Goal: Task Accomplishment & Management: Manage account settings

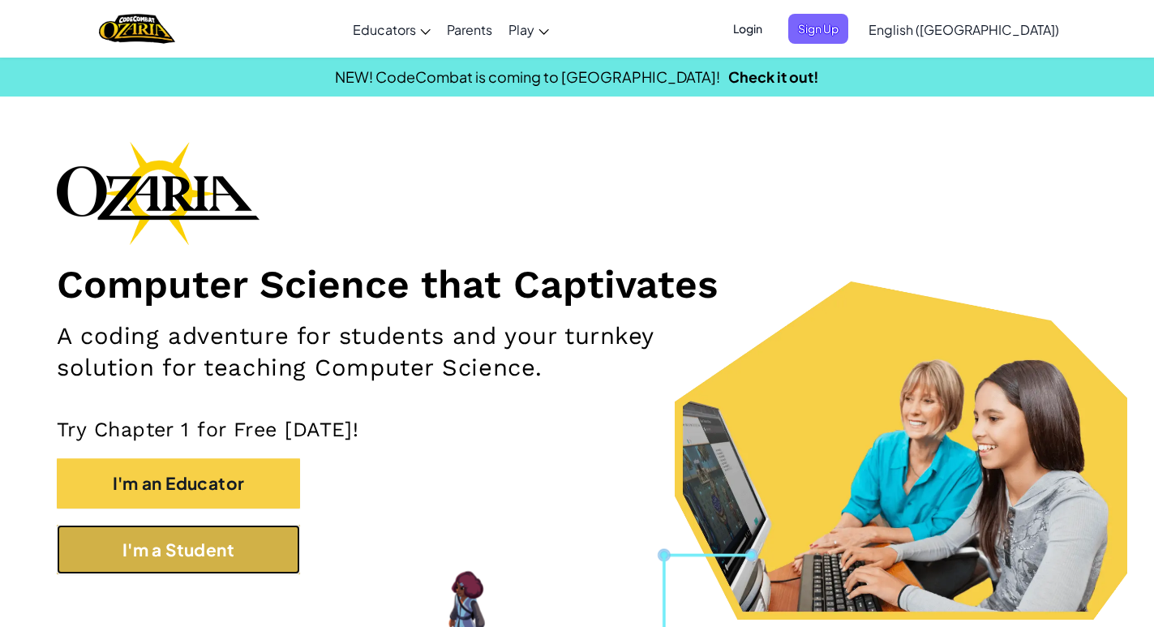
click at [212, 536] on button "I'm a Student" at bounding box center [178, 549] width 243 height 49
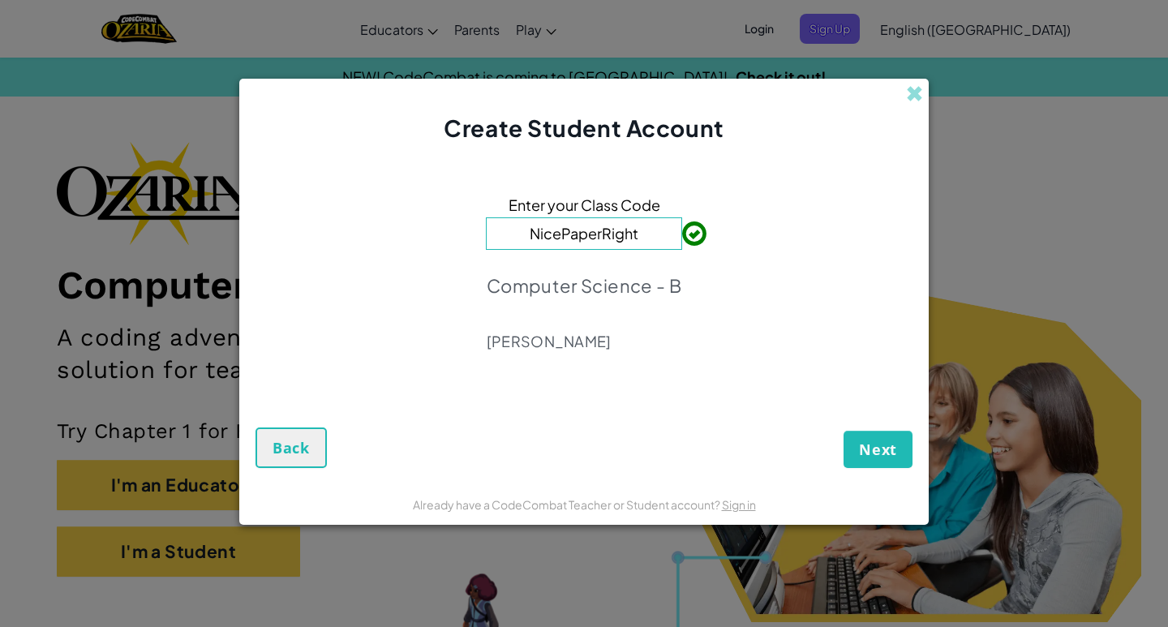
type input "NicePaperRight"
click at [865, 445] on span "Next" at bounding box center [878, 449] width 38 height 19
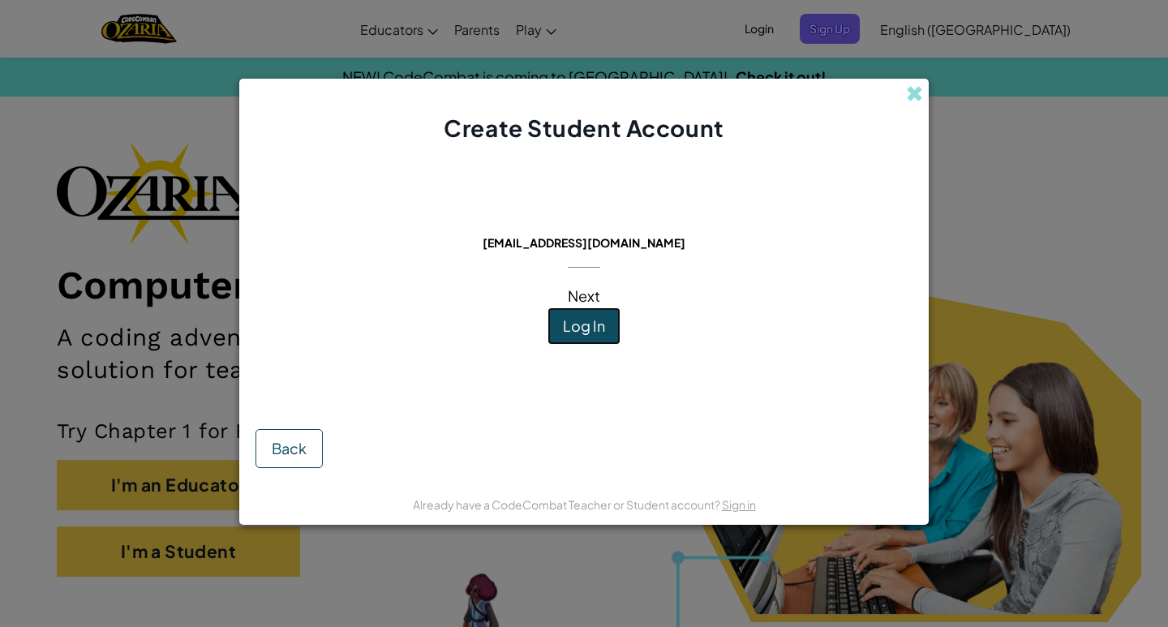
click at [595, 320] on span "Log In" at bounding box center [584, 325] width 42 height 19
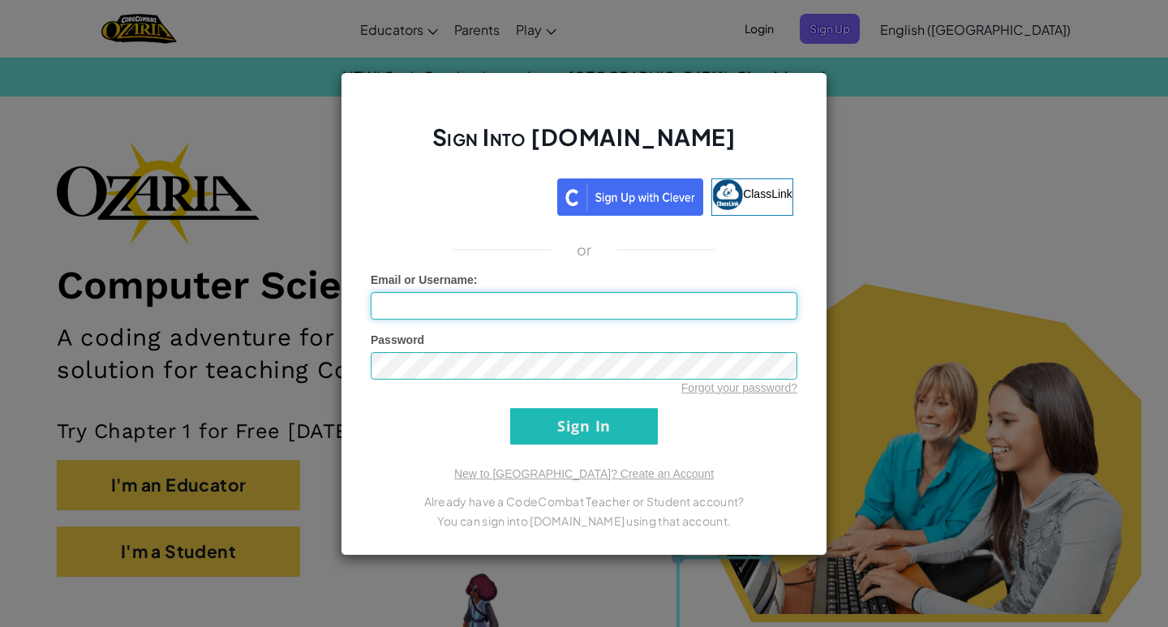
click at [531, 304] on input "Email or Username :" at bounding box center [584, 306] width 427 height 28
type input "DoAlexander123"
click at [445, 349] on div "Password Forgot your password?" at bounding box center [584, 364] width 427 height 64
click at [451, 350] on div "Password Forgot your password?" at bounding box center [584, 364] width 427 height 64
click at [510, 408] on input "Sign In" at bounding box center [584, 426] width 148 height 37
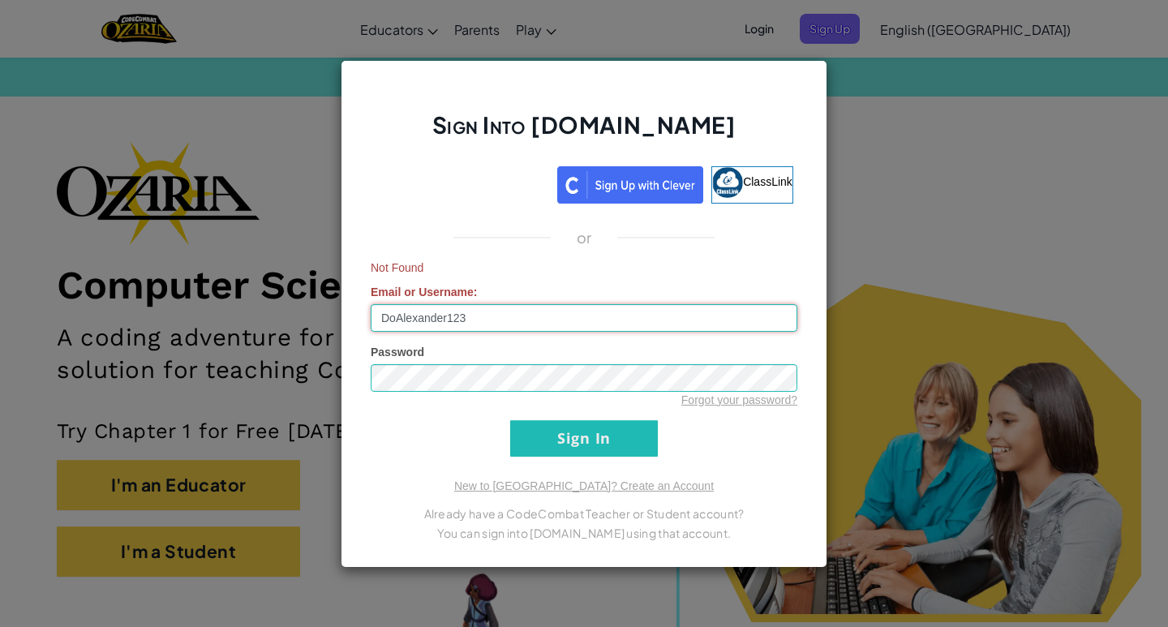
click at [489, 321] on input "DoAlexander123" at bounding box center [584, 318] width 427 height 28
click at [394, 315] on input "DoAlexander123" at bounding box center [584, 318] width 427 height 28
drag, startPoint x: 540, startPoint y: 308, endPoint x: 384, endPoint y: 326, distance: 157.6
click at [384, 326] on input "DoAlexander123" at bounding box center [584, 318] width 427 height 28
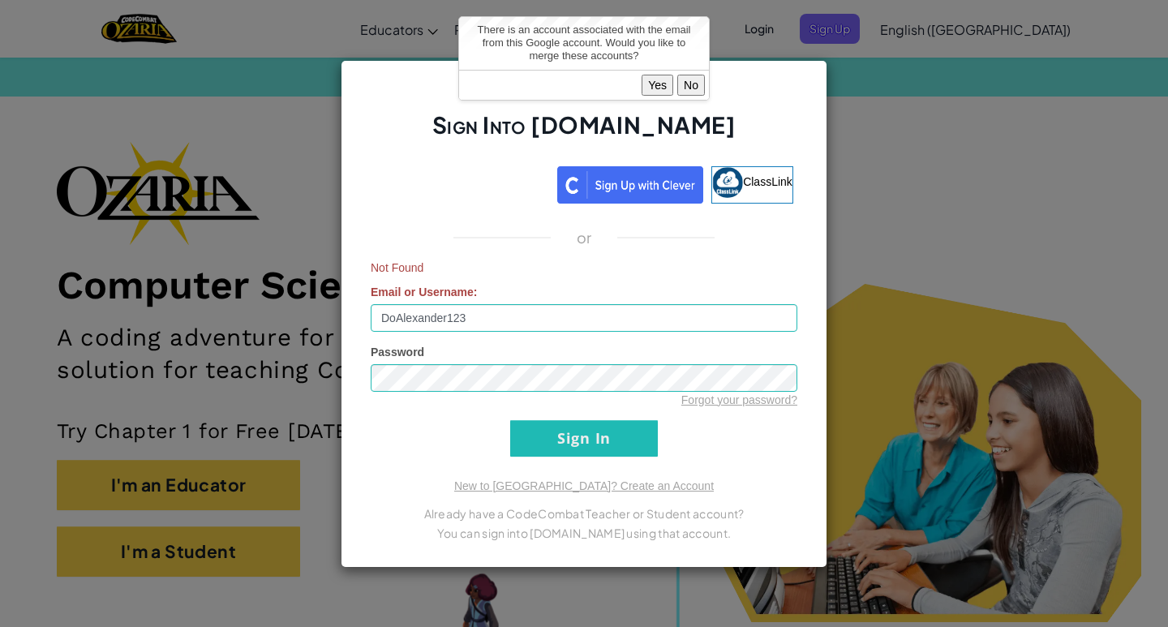
click at [660, 84] on button "Yes" at bounding box center [658, 85] width 32 height 21
